Goal: Use online tool/utility: Utilize a website feature to perform a specific function

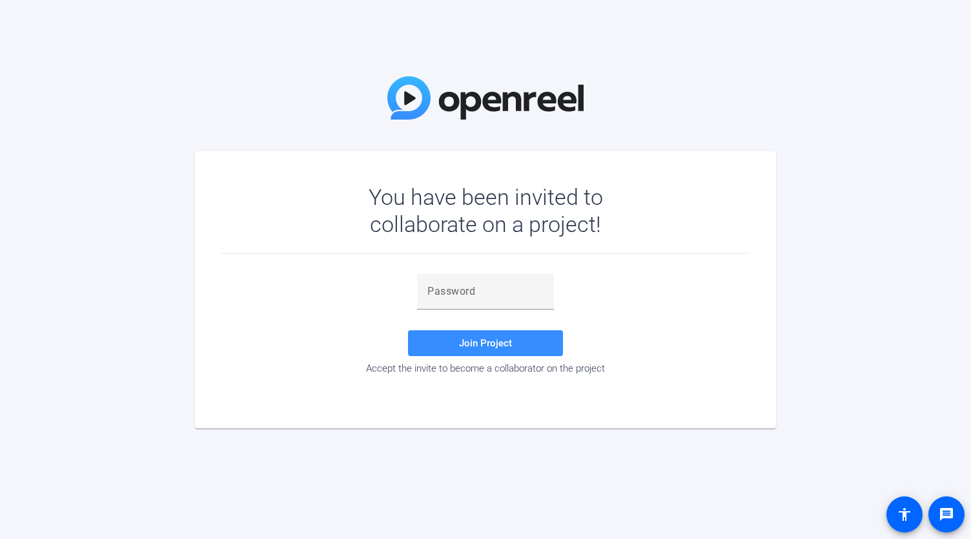
click at [448, 313] on div at bounding box center [485, 316] width 137 height 14
drag, startPoint x: 452, startPoint y: 295, endPoint x: 453, endPoint y: 302, distance: 7.1
click at [452, 295] on input "text" at bounding box center [486, 292] width 116 height 16
paste input "_EGli["
type input "_EGli["
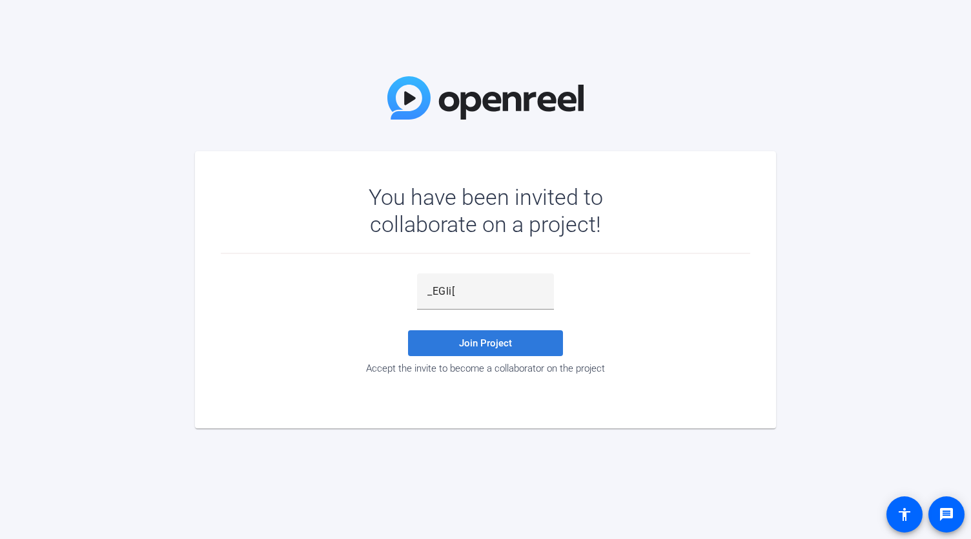
click at [453, 338] on span at bounding box center [485, 342] width 155 height 31
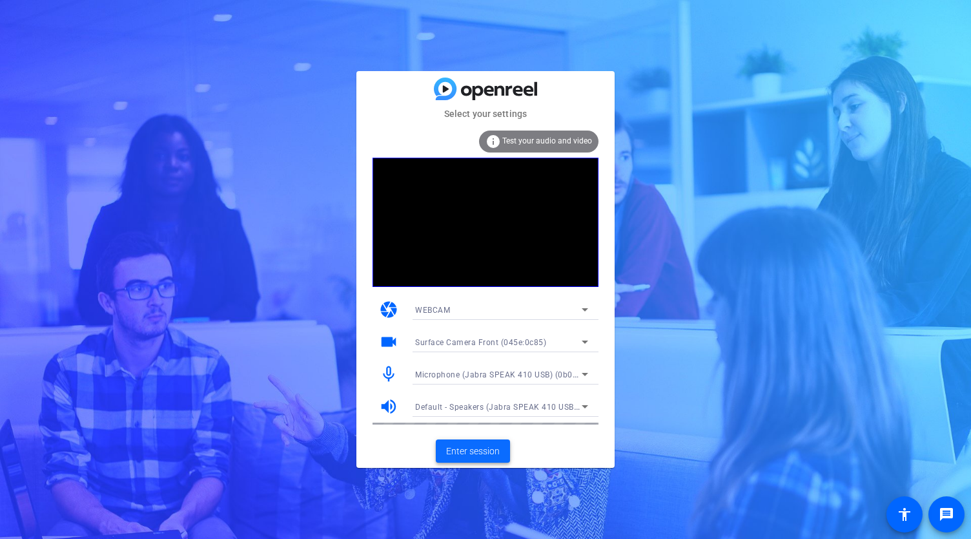
click at [490, 451] on span "Enter session" at bounding box center [473, 451] width 54 height 14
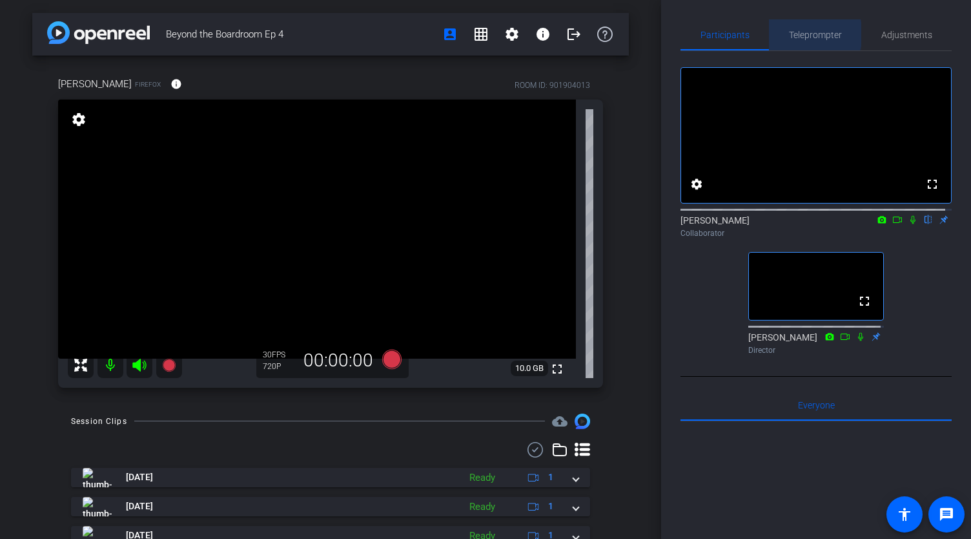
click at [805, 34] on span "Teleprompter" at bounding box center [815, 34] width 53 height 9
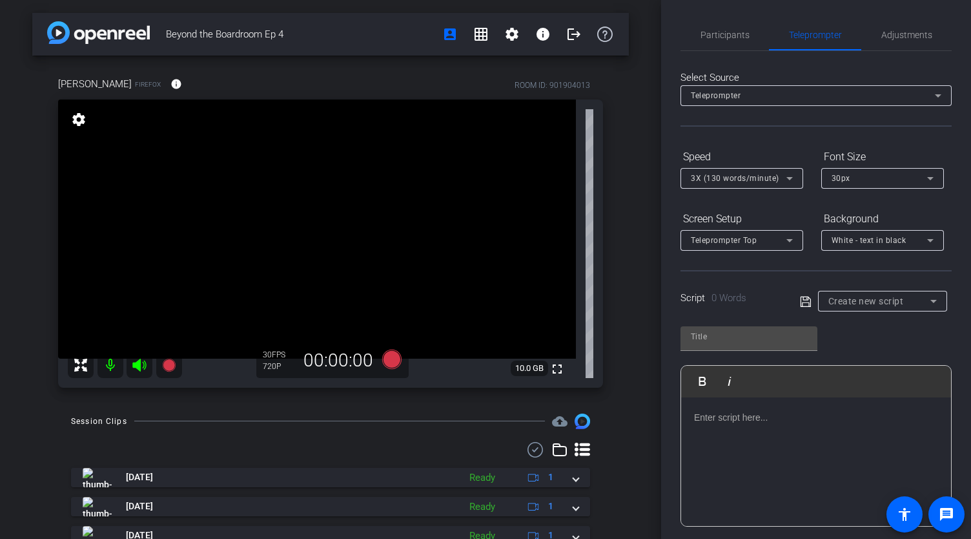
click at [788, 457] on div at bounding box center [816, 461] width 270 height 129
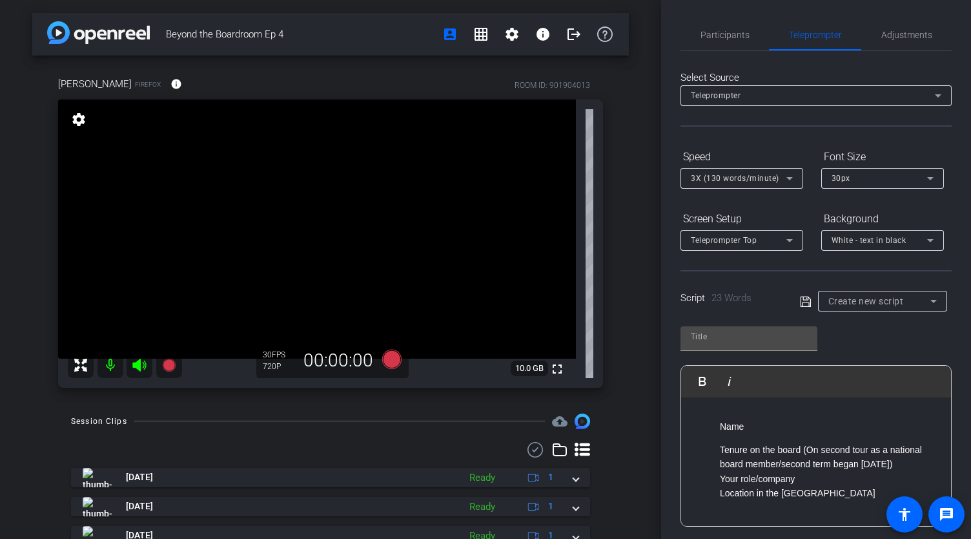
click at [801, 296] on icon at bounding box center [805, 301] width 10 height 10
type input "Default title 2546"
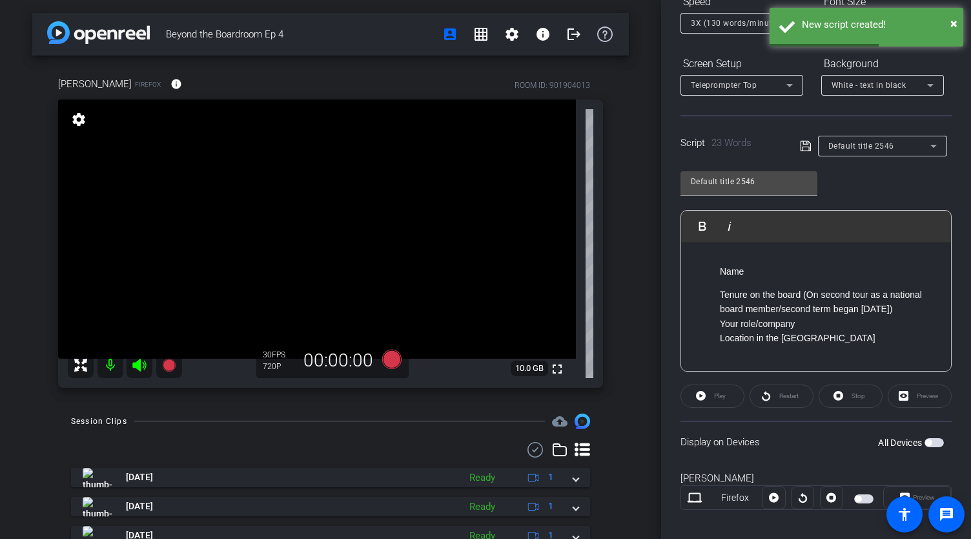
scroll to position [166, 0]
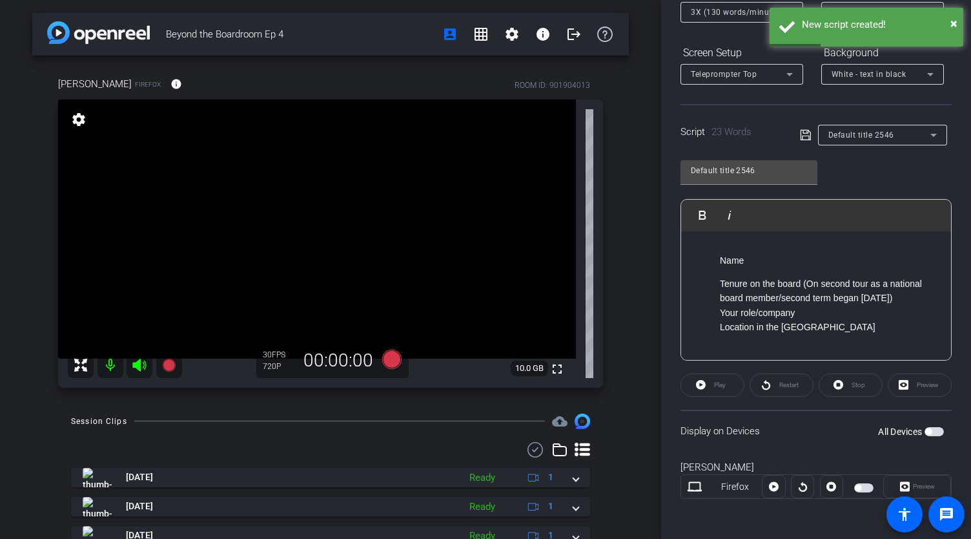
click at [930, 427] on span "button" at bounding box center [934, 431] width 19 height 9
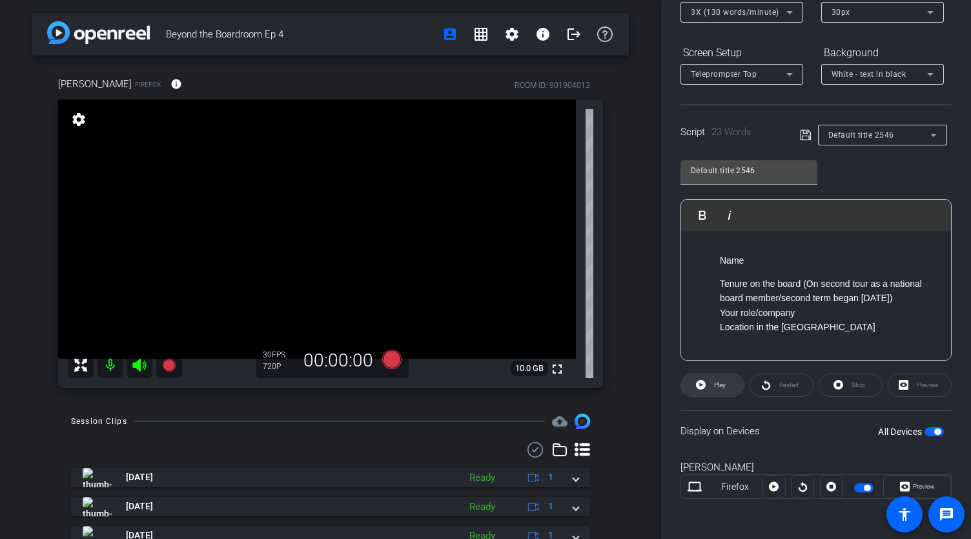
click at [711, 387] on span "Play" at bounding box center [718, 385] width 15 height 18
click at [935, 429] on span "button" at bounding box center [938, 431] width 6 height 6
click at [708, 259] on ul "Name" at bounding box center [816, 260] width 244 height 14
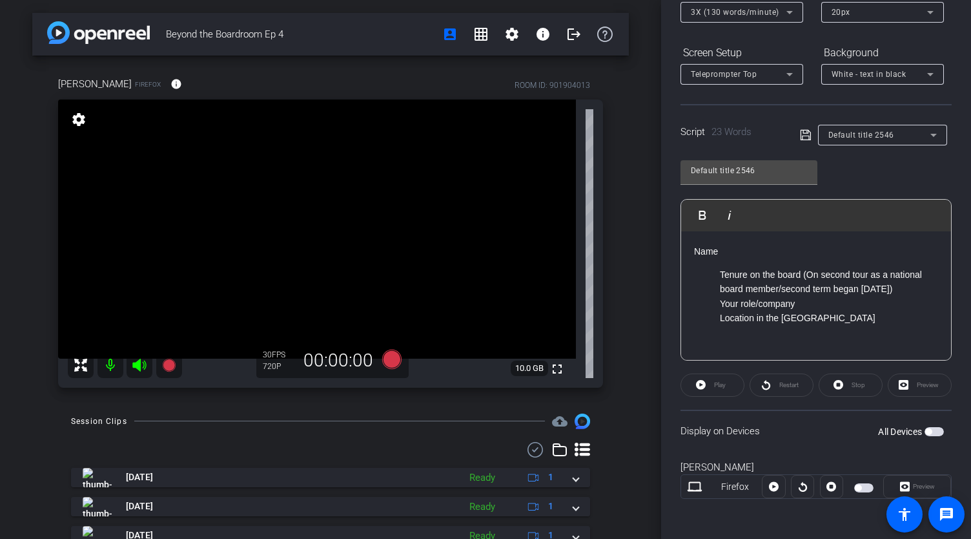
click at [720, 273] on ul "Tenure on the board (On second tour as a national board member/second term bega…" at bounding box center [816, 296] width 244 height 58
click at [721, 303] on li "Your role/company" at bounding box center [829, 303] width 218 height 14
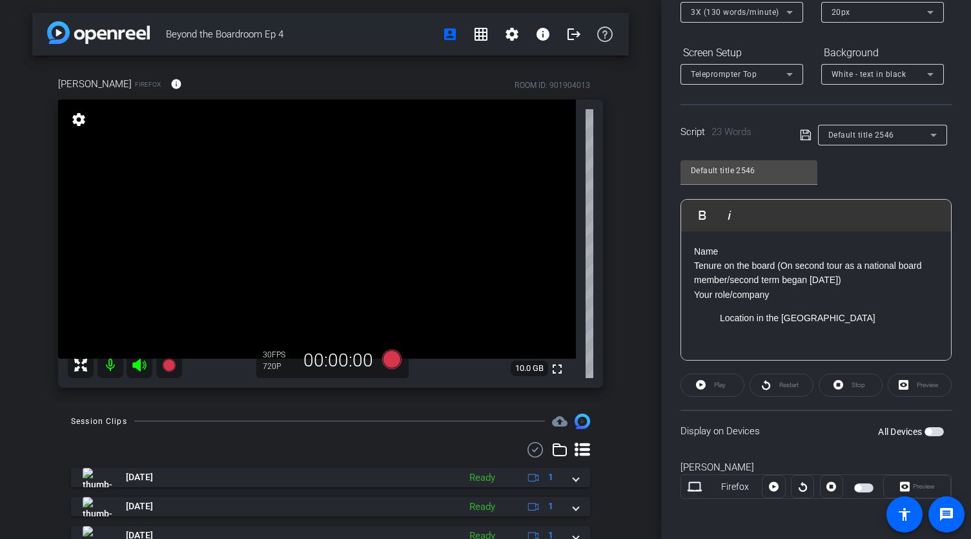
click at [722, 318] on li "Location in the [GEOGRAPHIC_DATA]" at bounding box center [829, 318] width 218 height 14
click at [922, 425] on div "All Devices" at bounding box center [911, 431] width 66 height 13
click at [927, 428] on span "button" at bounding box center [934, 431] width 19 height 9
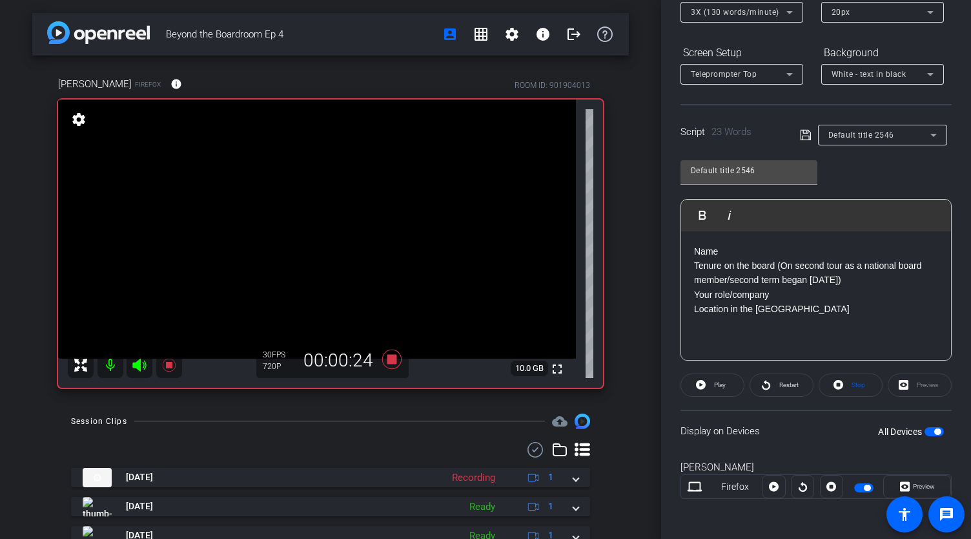
click at [927, 428] on span "button" at bounding box center [934, 431] width 19 height 9
click at [925, 422] on div "Display on Devices All Devices" at bounding box center [816, 430] width 271 height 42
click at [926, 428] on span "button" at bounding box center [929, 431] width 6 height 6
click at [925, 428] on span "button" at bounding box center [934, 431] width 19 height 9
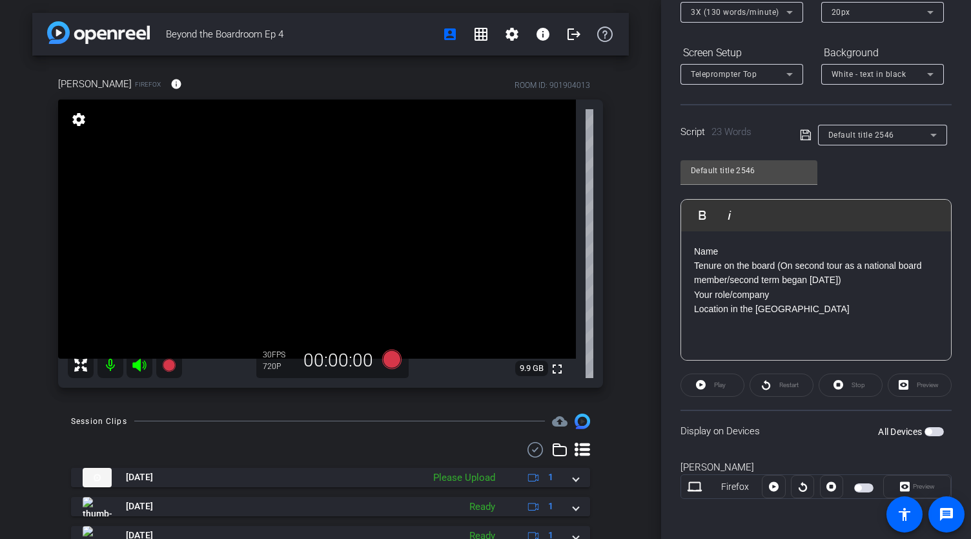
click at [785, 293] on p "Your role/company" at bounding box center [816, 294] width 244 height 14
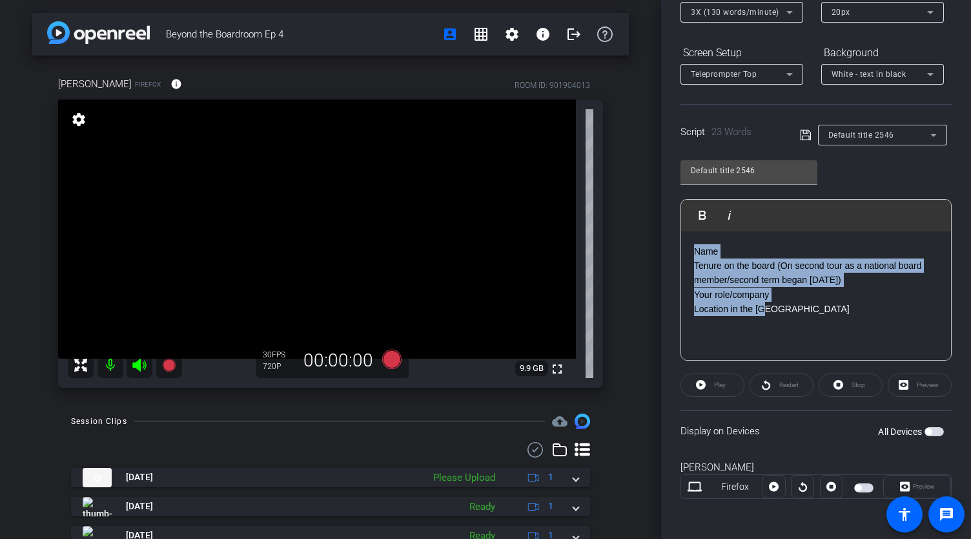
drag, startPoint x: 788, startPoint y: 308, endPoint x: 683, endPoint y: 249, distance: 120.0
click at [683, 249] on div "Name Tenure on the board (On second tour as a national board member/second term…" at bounding box center [816, 295] width 270 height 129
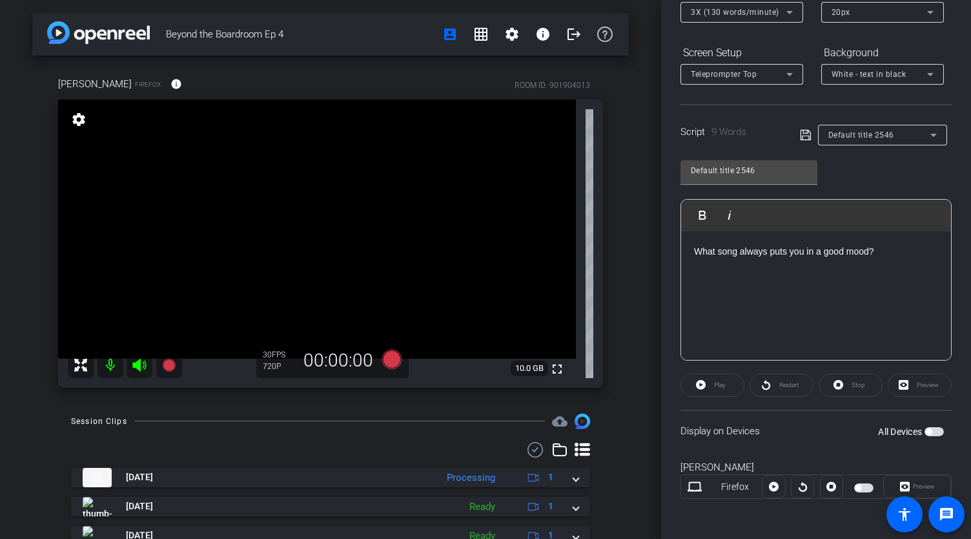
click at [926, 430] on span "button" at bounding box center [929, 431] width 6 height 6
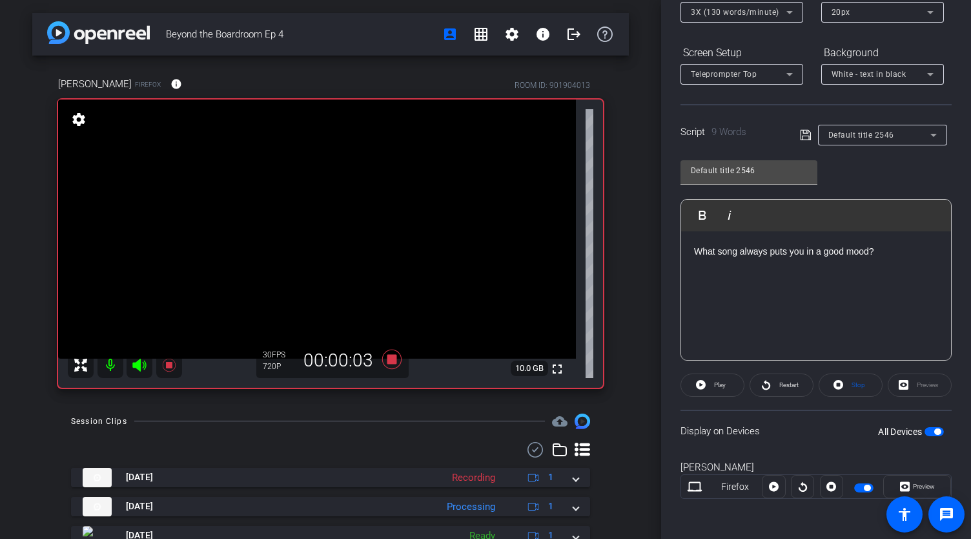
click at [925, 430] on span "button" at bounding box center [934, 431] width 19 height 9
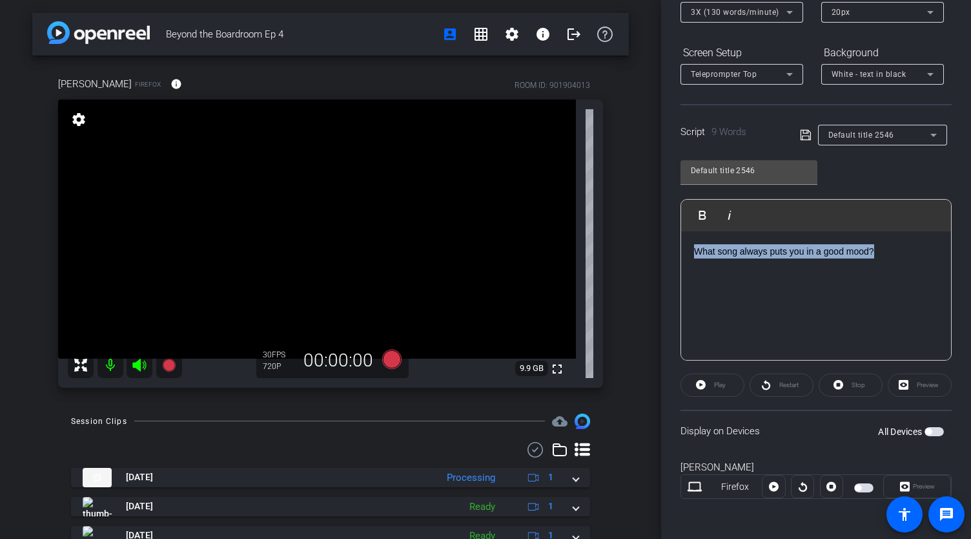
click at [584, 260] on div "Beyond the Boardroom Ep 4 account_box grid_on settings info logout [PERSON_NAME…" at bounding box center [485, 269] width 971 height 539
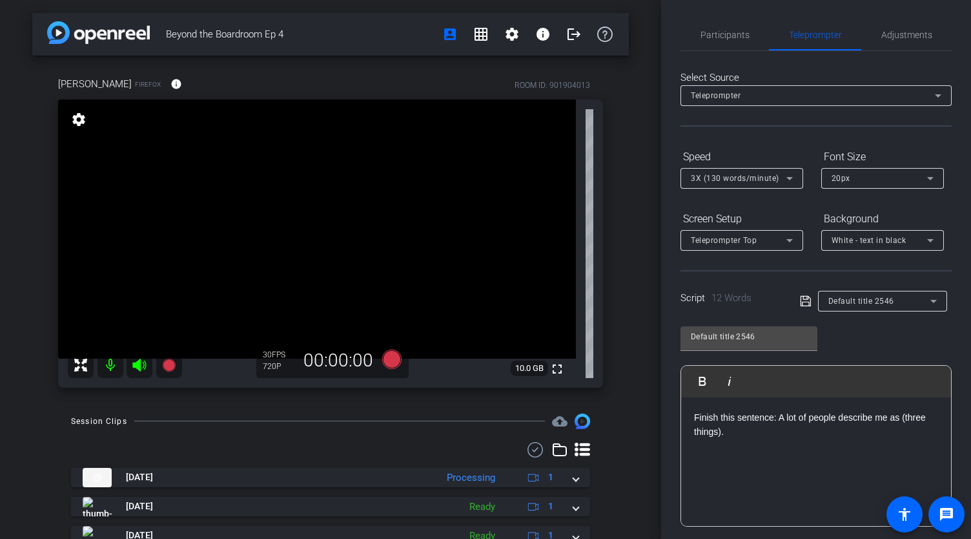
scroll to position [0, 0]
click at [735, 36] on span "Participants" at bounding box center [725, 34] width 49 height 9
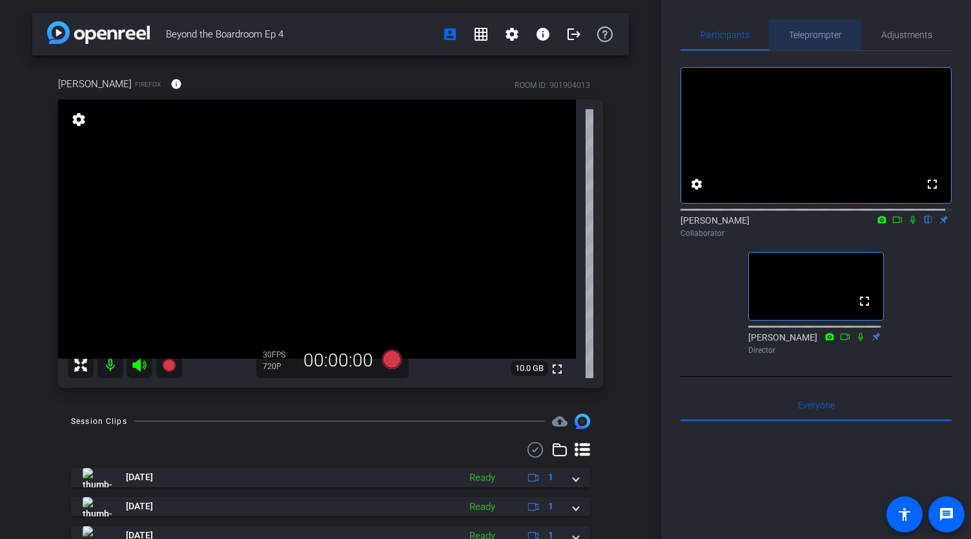
click at [809, 34] on span "Teleprompter" at bounding box center [815, 34] width 53 height 9
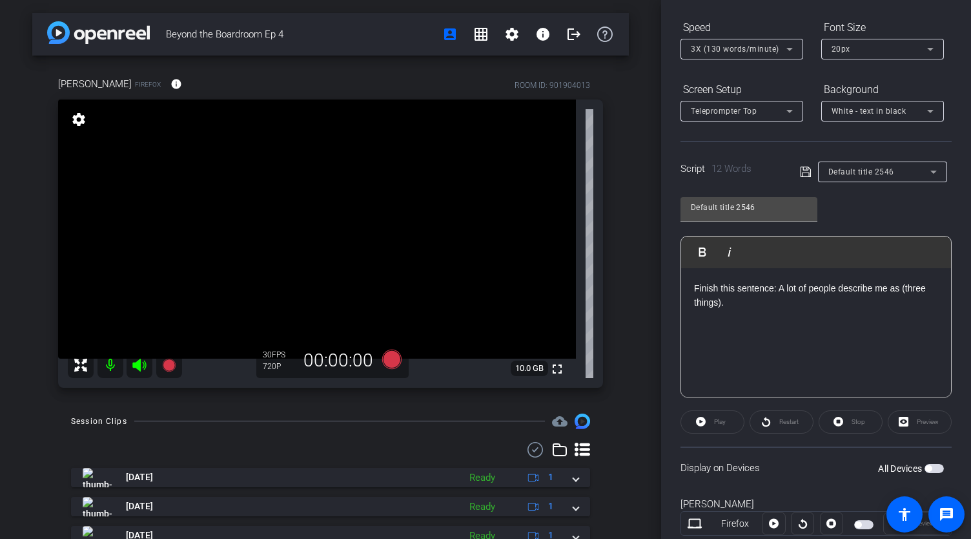
scroll to position [166, 0]
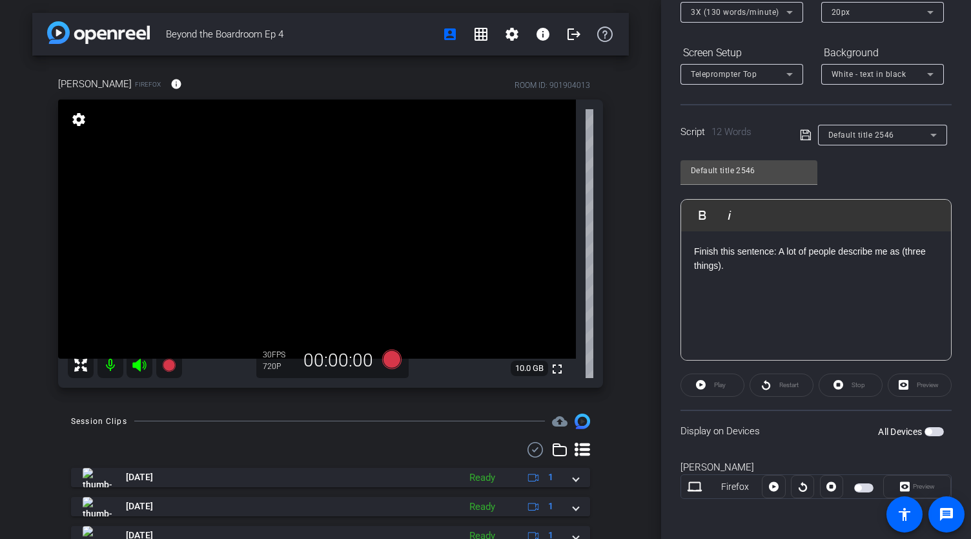
click at [926, 427] on span "button" at bounding box center [934, 431] width 19 height 9
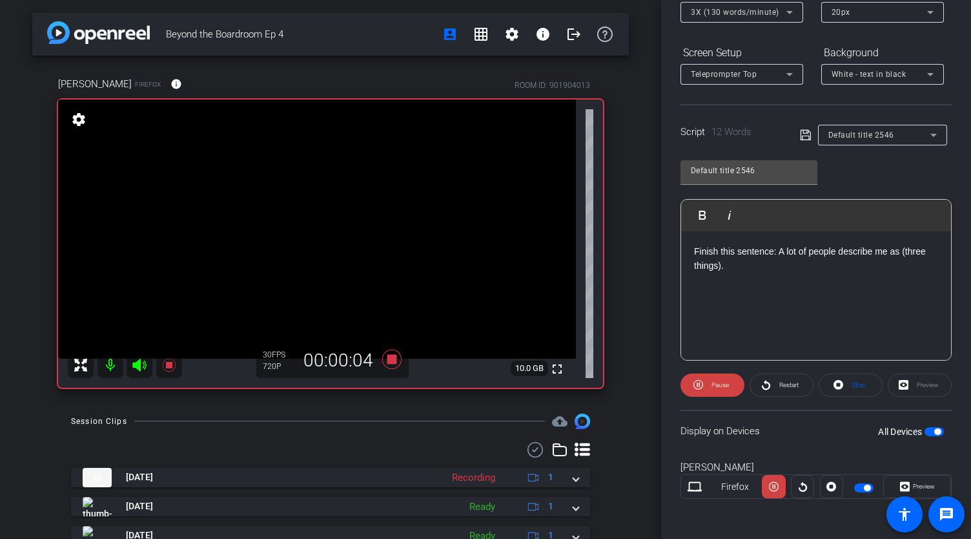
click at [926, 427] on span "button" at bounding box center [934, 431] width 19 height 9
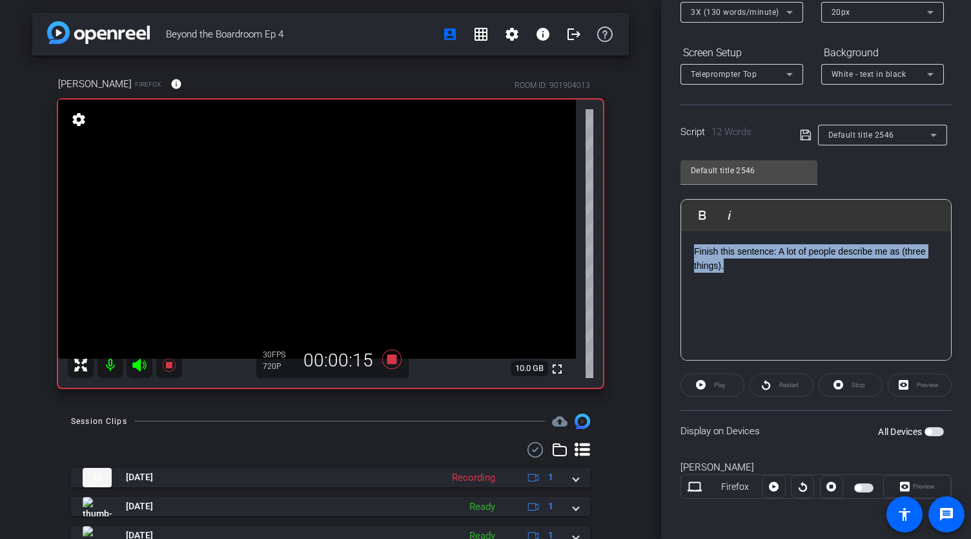
drag, startPoint x: 730, startPoint y: 281, endPoint x: 692, endPoint y: 247, distance: 50.3
click at [692, 247] on div "Finish this sentence: A lot of people describe me as (three things)." at bounding box center [816, 295] width 270 height 129
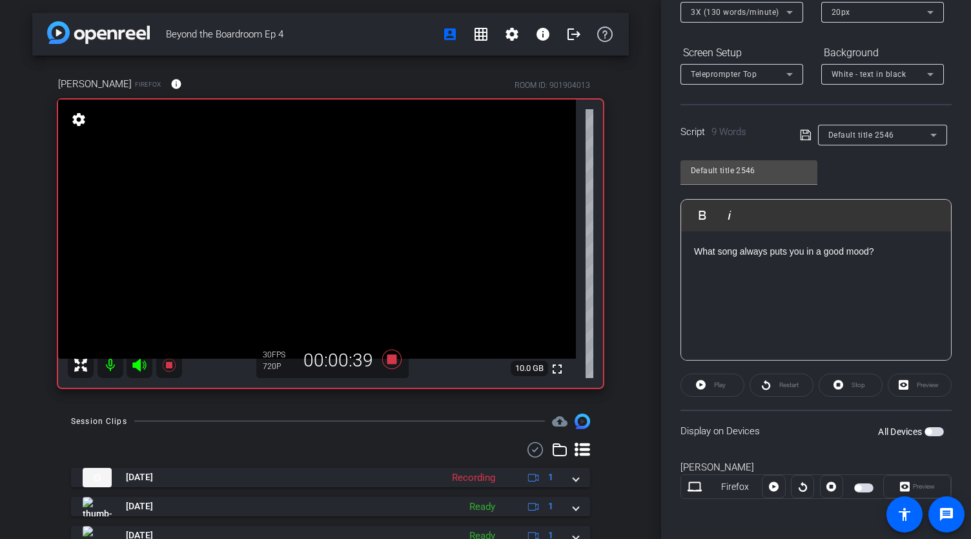
drag, startPoint x: 803, startPoint y: 287, endPoint x: 849, endPoint y: 273, distance: 48.0
click at [803, 286] on div "What song always puts you in a good mood?" at bounding box center [816, 295] width 270 height 129
drag, startPoint x: 911, startPoint y: 260, endPoint x: 675, endPoint y: 258, distance: 235.8
click at [675, 258] on div "Participants Teleprompter Adjustments settings [PERSON_NAME] flip Collaborator …" at bounding box center [816, 269] width 310 height 539
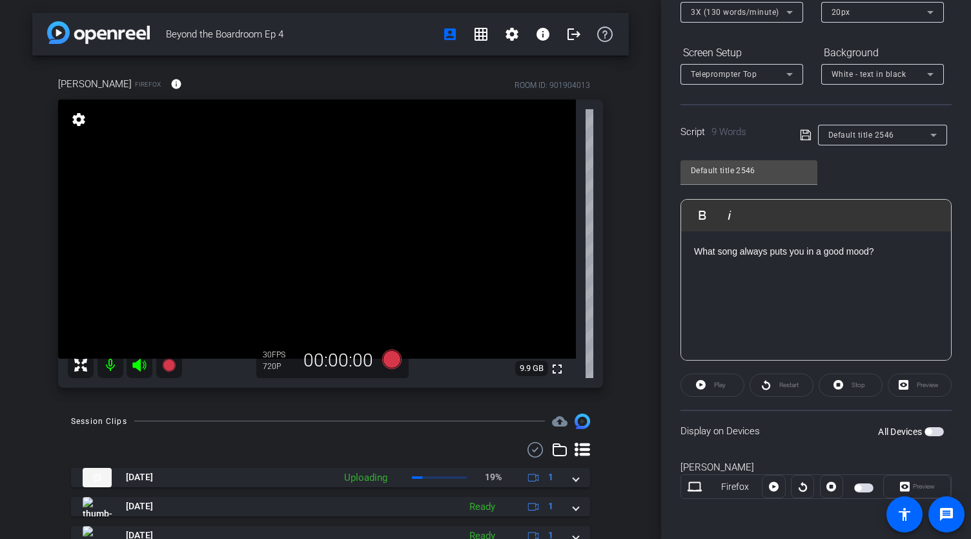
drag, startPoint x: 918, startPoint y: 285, endPoint x: 919, endPoint y: 274, distance: 11.1
click at [918, 285] on div "What song always puts you in a good mood?" at bounding box center [816, 295] width 270 height 129
drag, startPoint x: 921, startPoint y: 261, endPoint x: 592, endPoint y: 247, distance: 329.7
click at [592, 247] on div "Beyond the Boardroom Ep 4 account_box grid_on settings info logout [PERSON_NAME…" at bounding box center [485, 269] width 971 height 539
click at [927, 430] on span "button" at bounding box center [934, 431] width 19 height 9
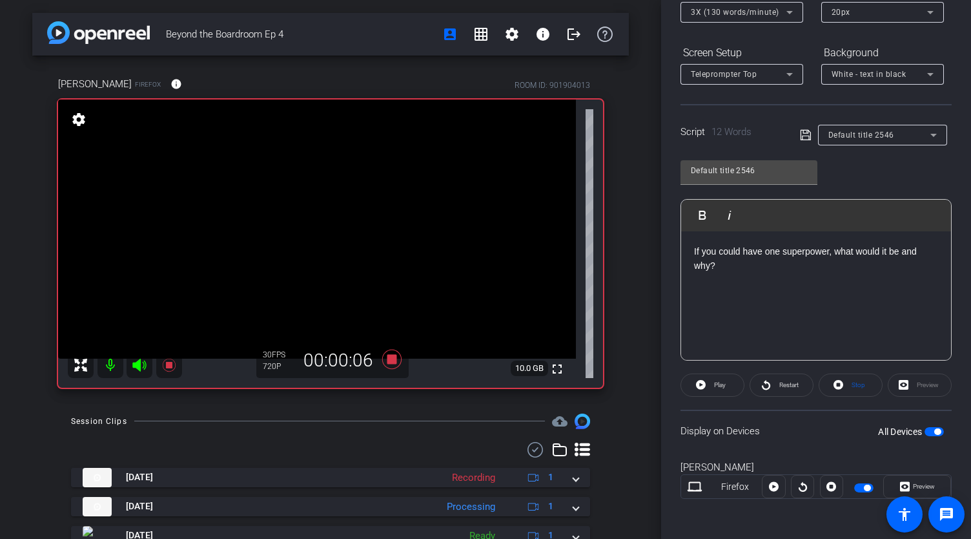
click at [935, 428] on span "button" at bounding box center [938, 431] width 6 height 6
click at [777, 273] on div "If you could have one superpower, what would it be and why?" at bounding box center [816, 295] width 270 height 129
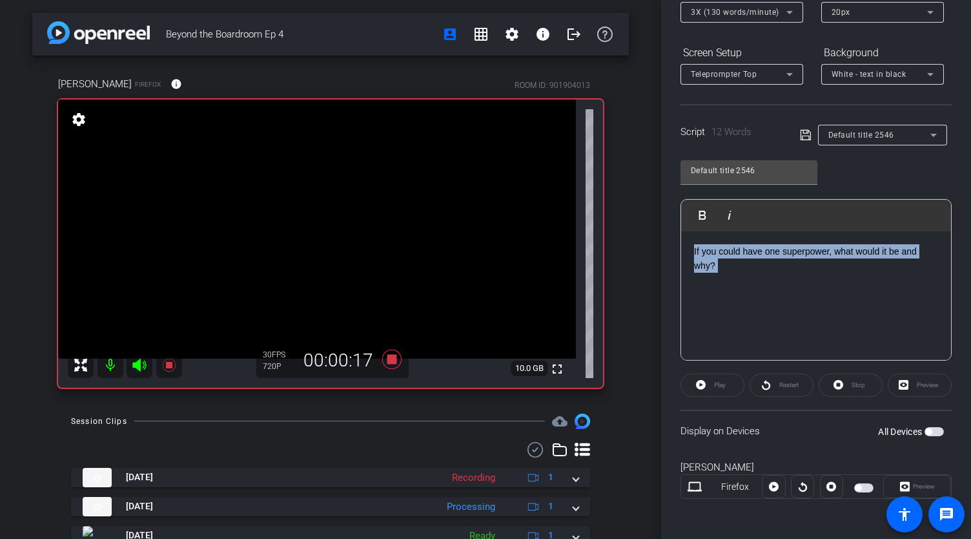
drag, startPoint x: 777, startPoint y: 273, endPoint x: 687, endPoint y: 242, distance: 95.0
click at [687, 244] on div "If you could have one superpower, what would it be and why?" at bounding box center [816, 295] width 270 height 129
drag, startPoint x: 720, startPoint y: 262, endPoint x: 681, endPoint y: 241, distance: 43.9
click at [681, 241] on div "If you could have one superpower, what would it be and why?" at bounding box center [816, 295] width 270 height 129
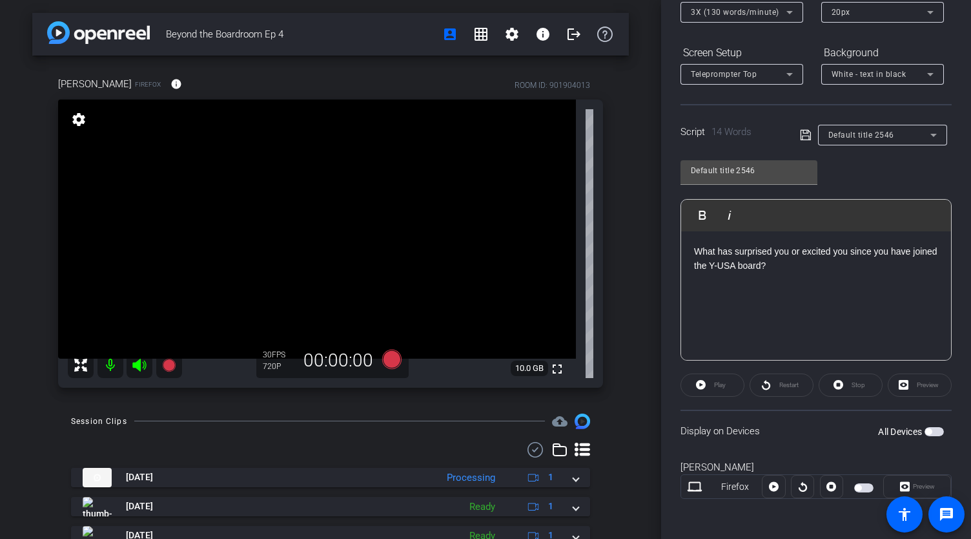
click at [935, 428] on span "button" at bounding box center [934, 431] width 19 height 9
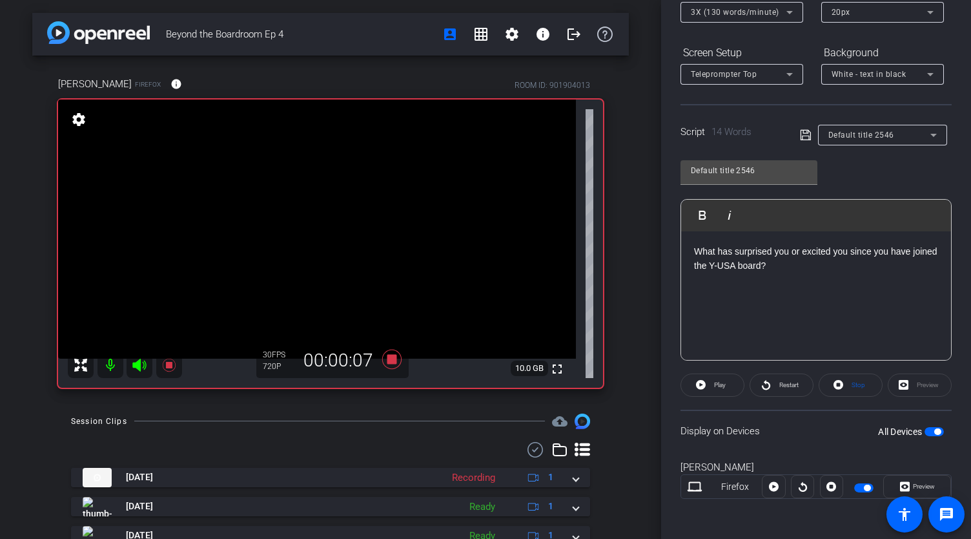
click at [927, 428] on span "button" at bounding box center [934, 431] width 19 height 9
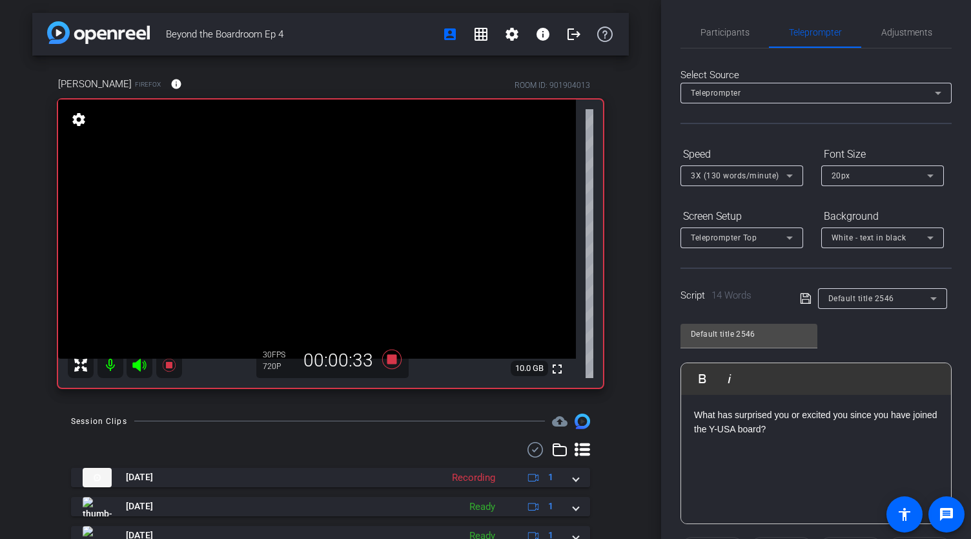
scroll to position [0, 0]
click at [705, 28] on span "Participants" at bounding box center [725, 34] width 49 height 31
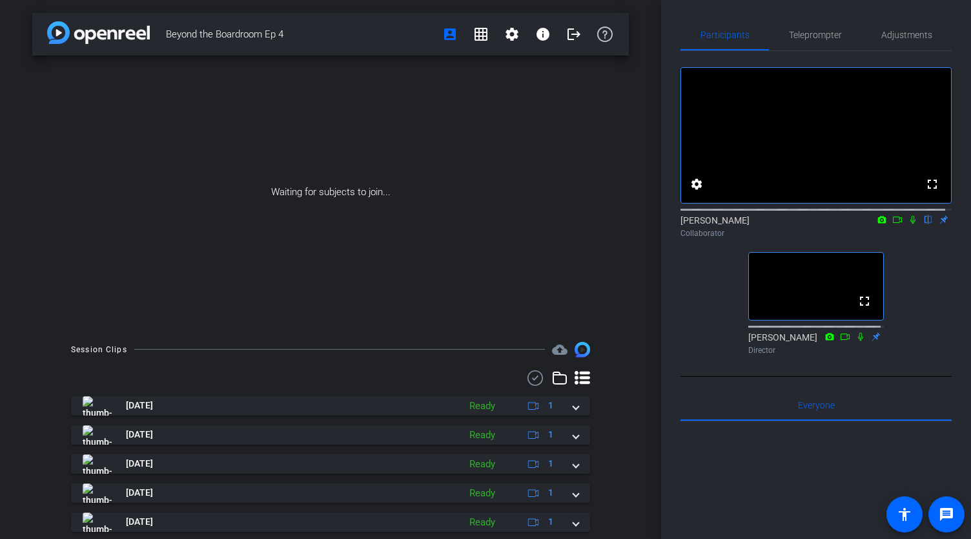
click at [621, 342] on div "Session Clips cloud_upload [DATE] Ready 1 [DATE] Ready 1 [DATE] Ready 1 [DATE] …" at bounding box center [330, 532] width 597 height 381
click at [566, 37] on mat-icon "logout" at bounding box center [574, 34] width 16 height 16
